Goal: Task Accomplishment & Management: Manage account settings

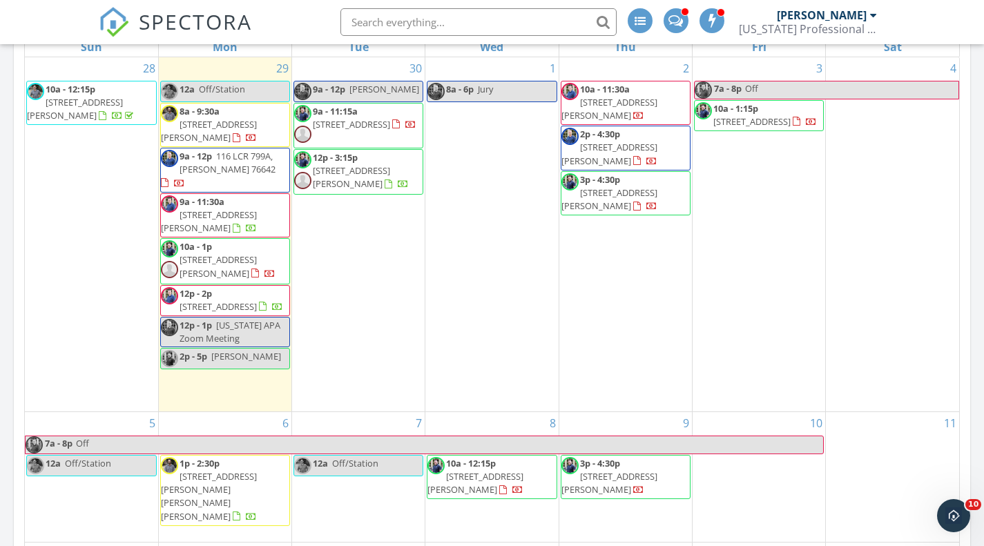
scroll to position [552, 0]
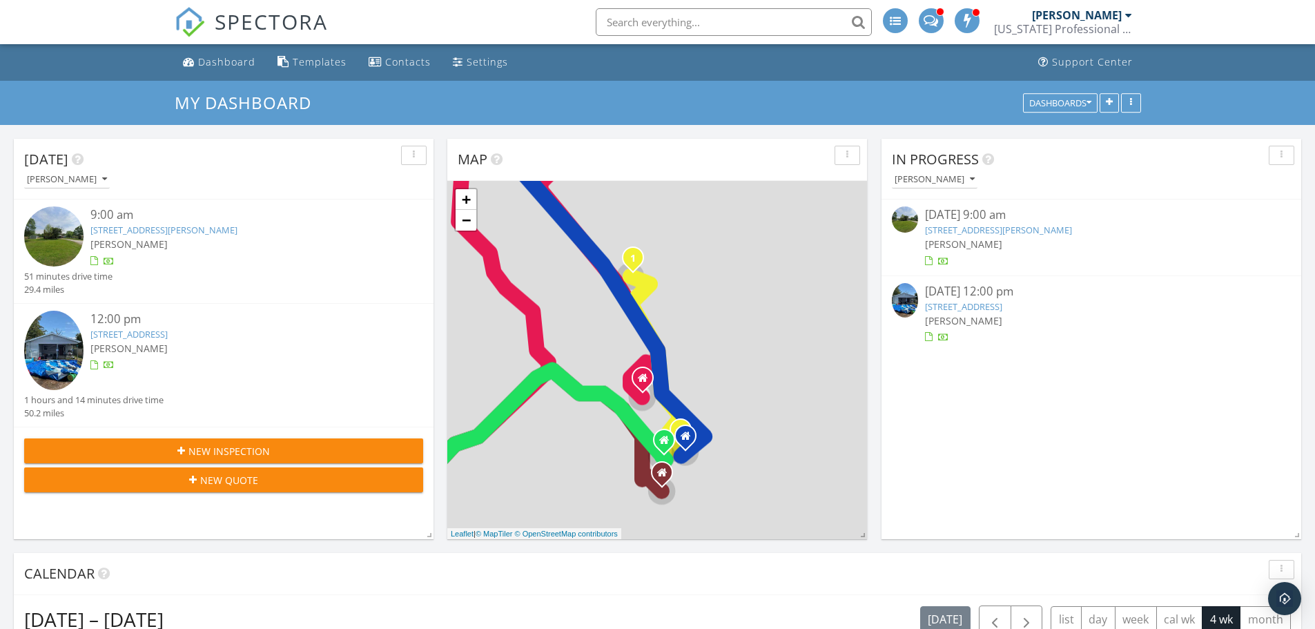
click at [999, 229] on link "[STREET_ADDRESS][PERSON_NAME]" at bounding box center [998, 230] width 147 height 12
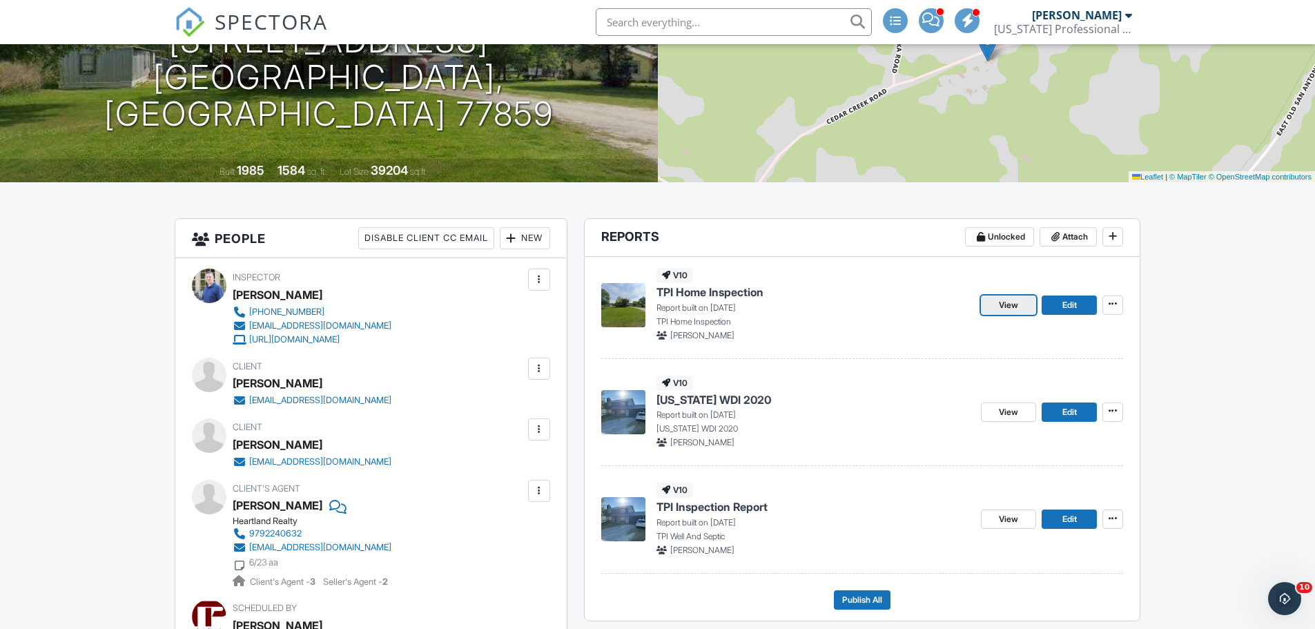
click at [1017, 309] on span "View" at bounding box center [1008, 305] width 19 height 14
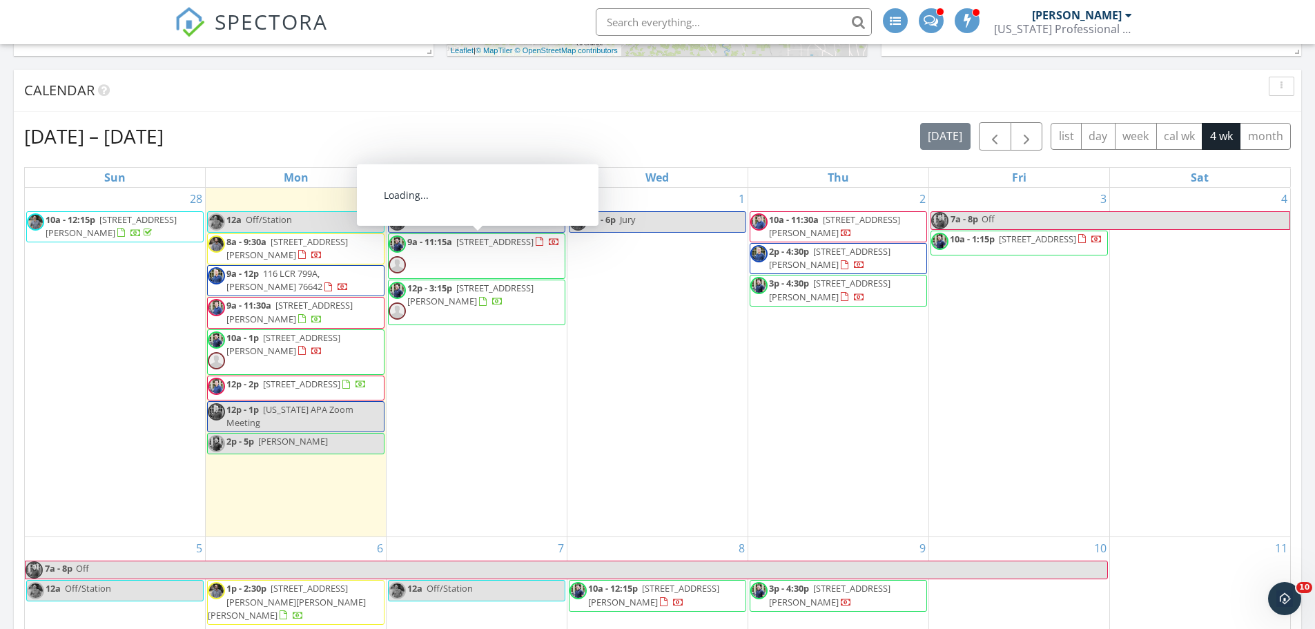
scroll to position [621, 0]
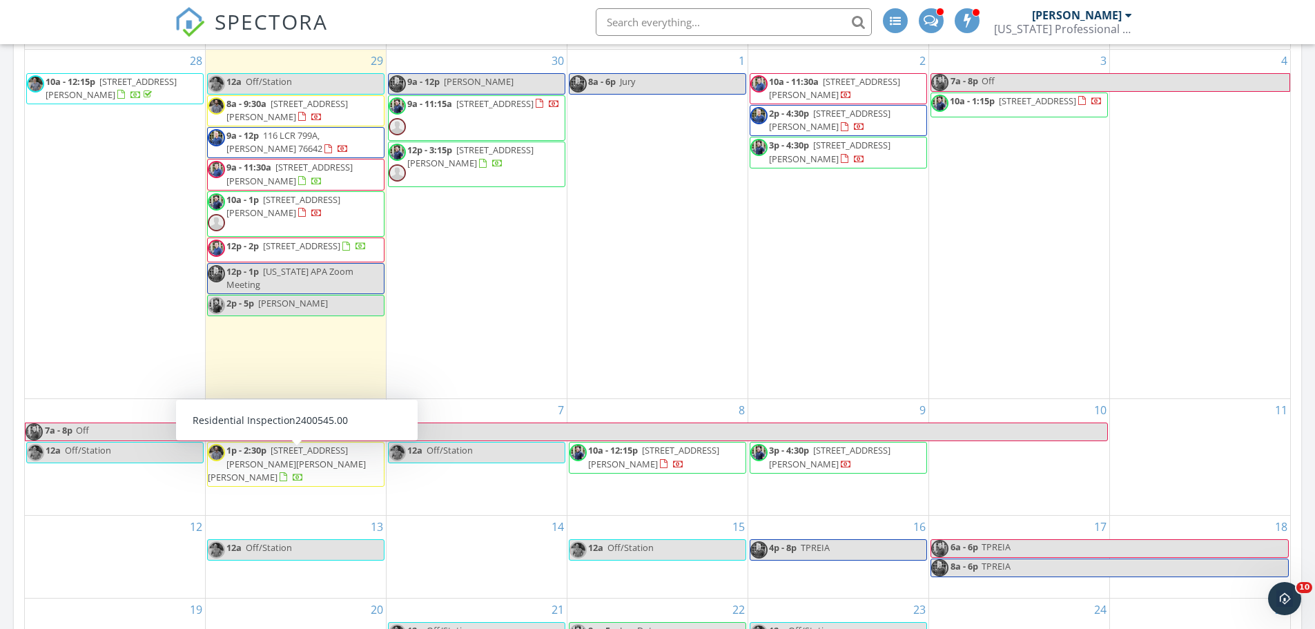
click at [336, 463] on span "[STREET_ADDRESS][PERSON_NAME][PERSON_NAME][PERSON_NAME]" at bounding box center [287, 463] width 158 height 39
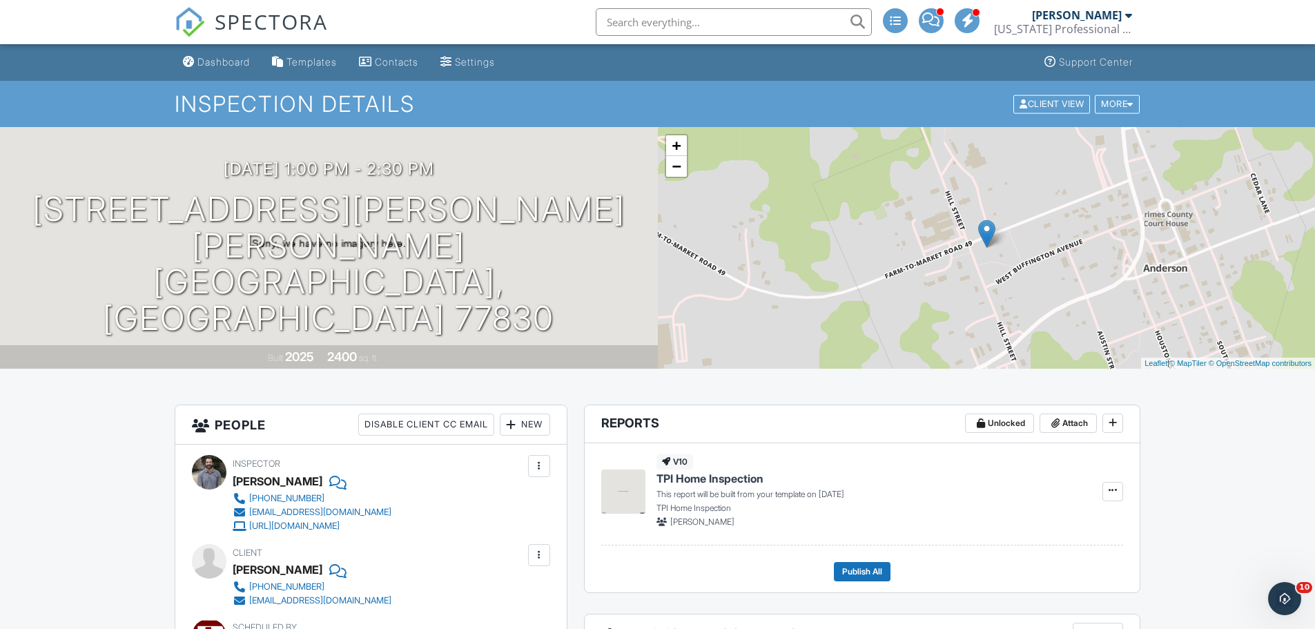
click at [239, 14] on span "SPECTORA" at bounding box center [271, 21] width 113 height 29
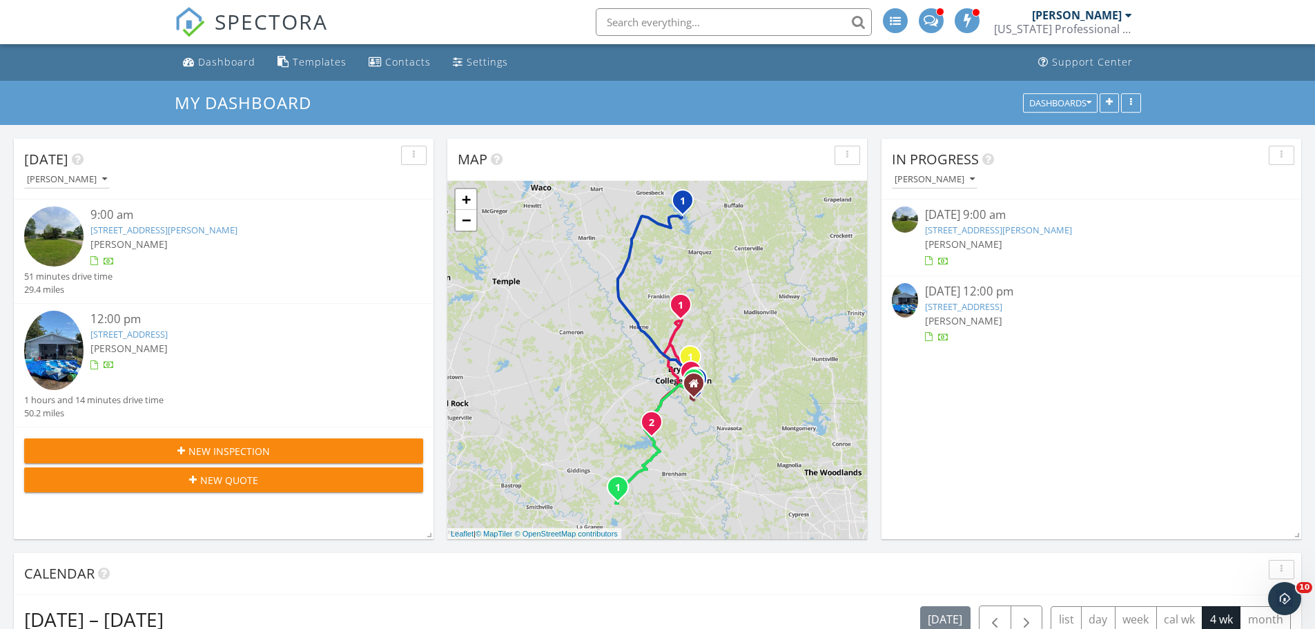
click at [969, 305] on link "[STREET_ADDRESS]" at bounding box center [963, 306] width 77 height 12
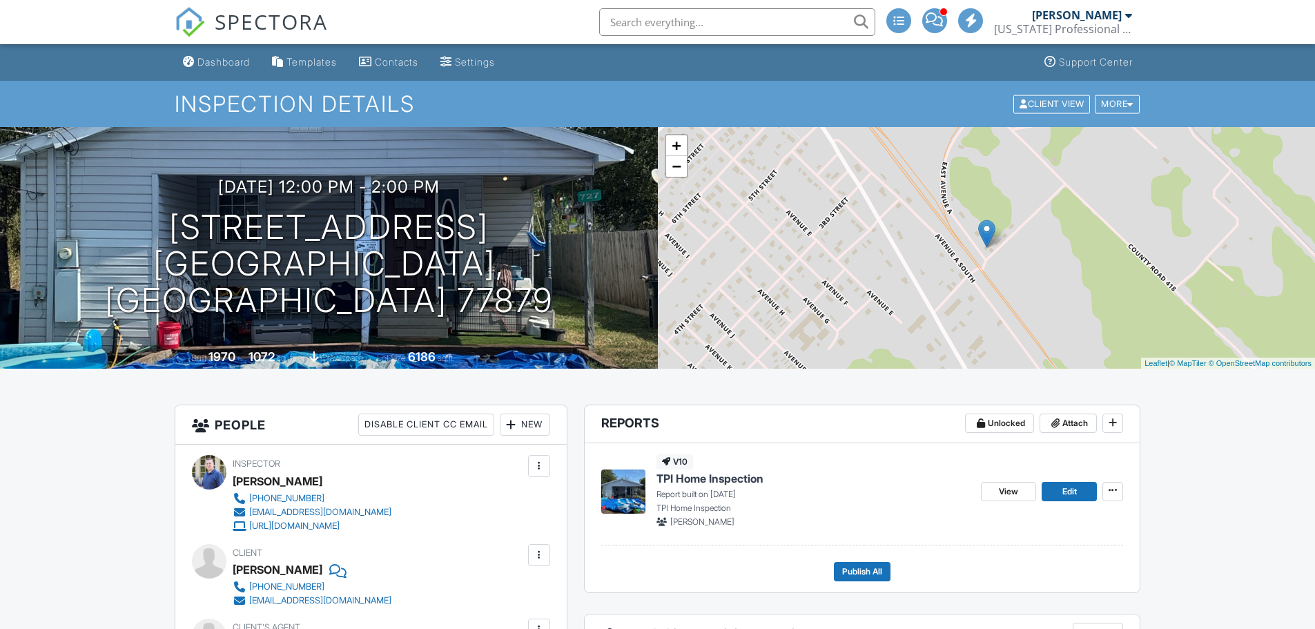
scroll to position [345, 0]
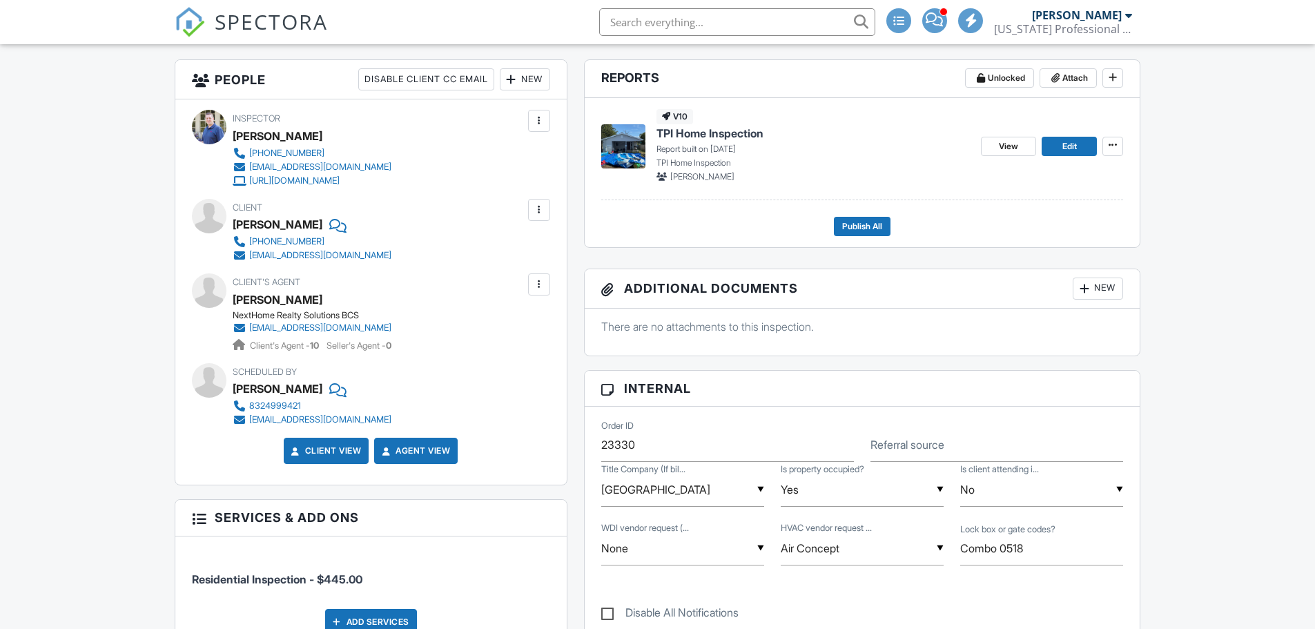
click at [674, 130] on span "TPI Home Inspection" at bounding box center [709, 133] width 107 height 15
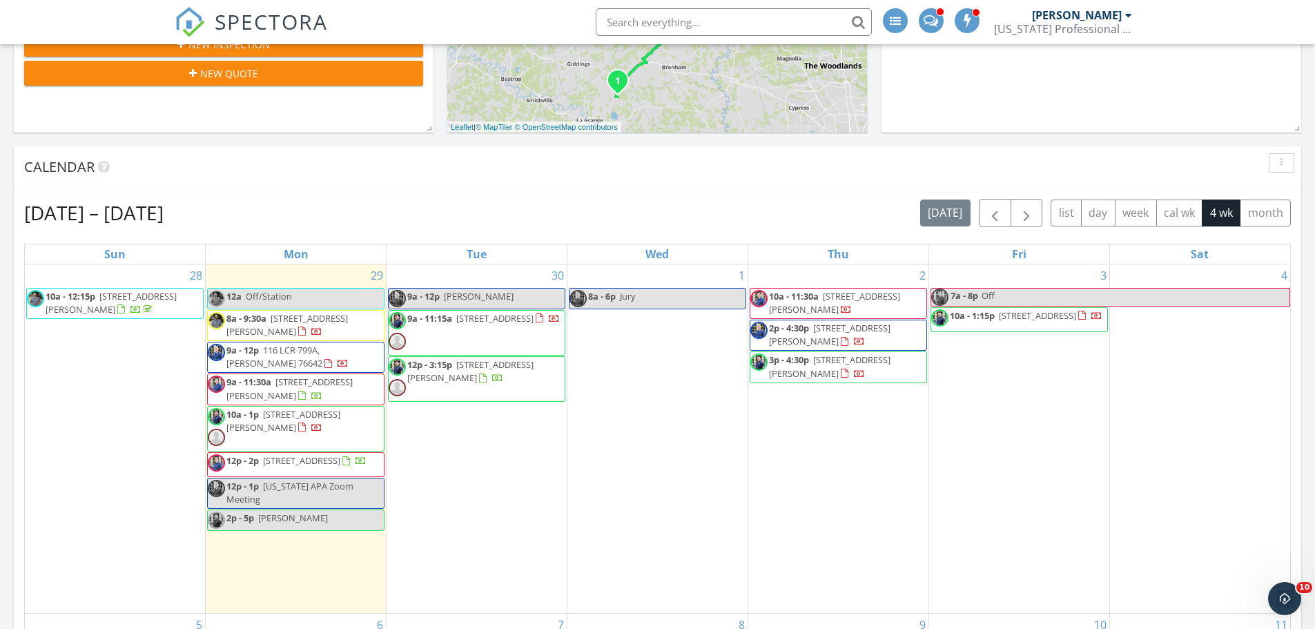
scroll to position [414, 0]
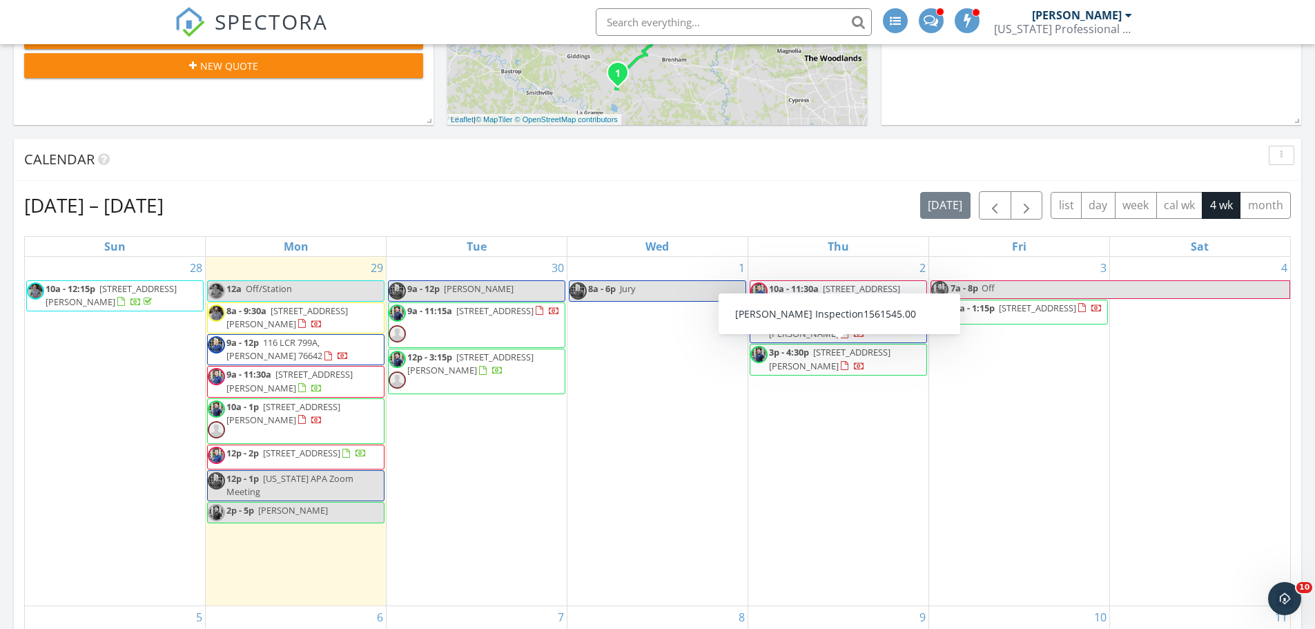
click at [855, 356] on span "2605 Falcon Ridge Drive, Bryan 77803" at bounding box center [829, 359] width 121 height 26
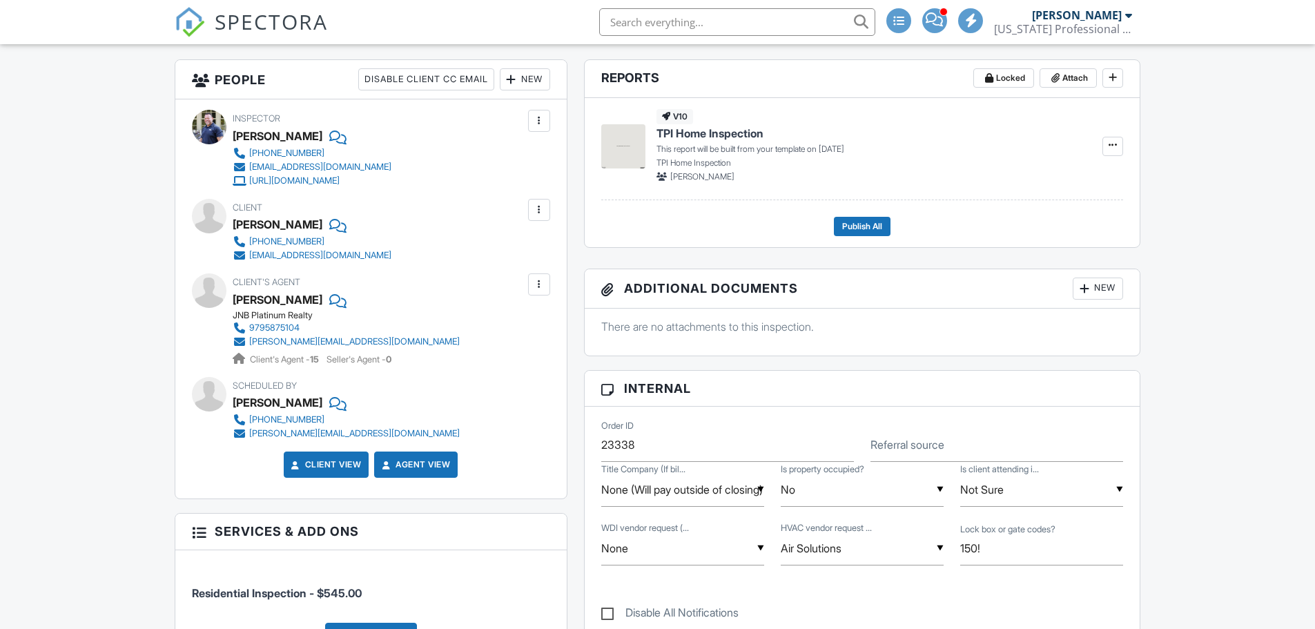
scroll to position [345, 0]
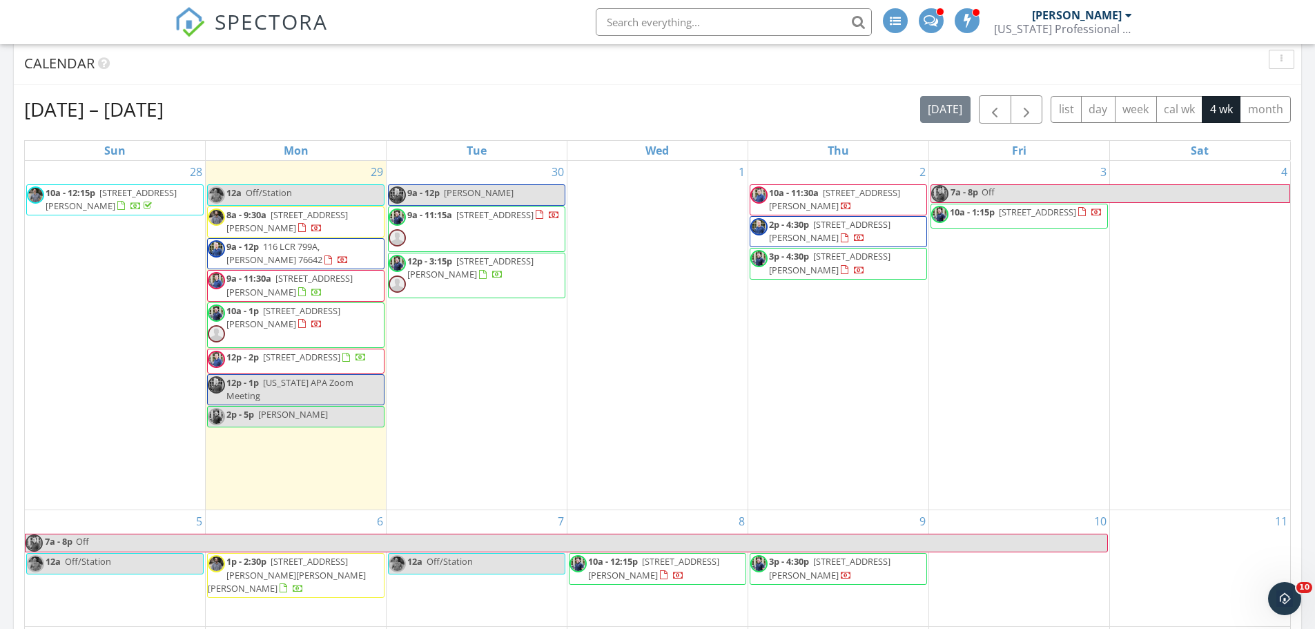
scroll to position [483, 0]
